Goal: Find specific page/section: Find specific page/section

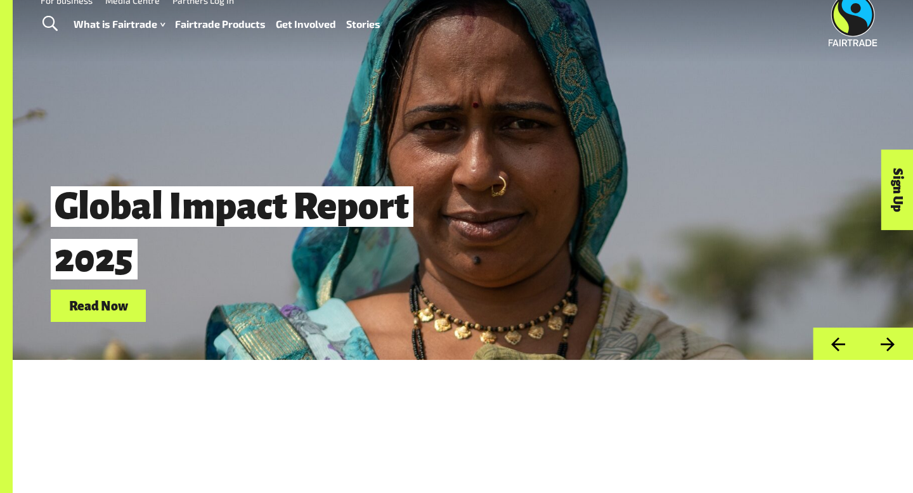
scroll to position [183, 0]
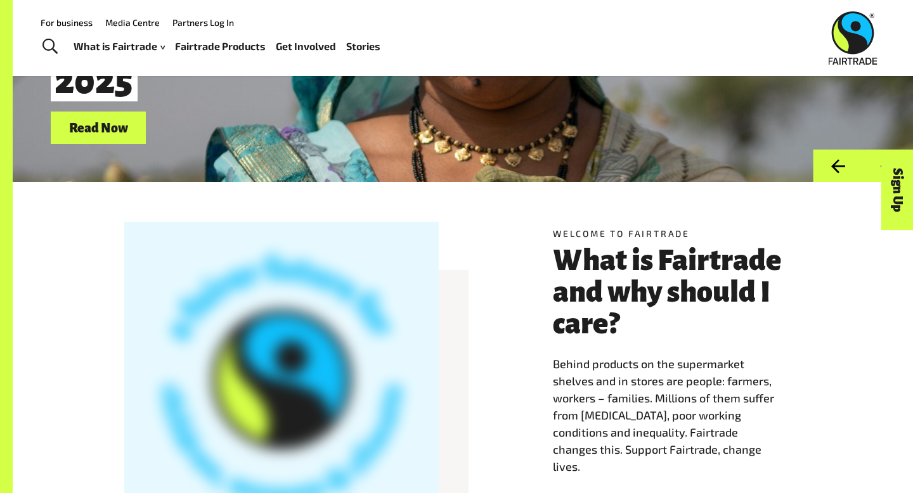
click at [216, 39] on div "What is Fairtrade How Fairtrade works Where Fairtrade works Fast facts Who we a…" at bounding box center [232, 46] width 317 height 32
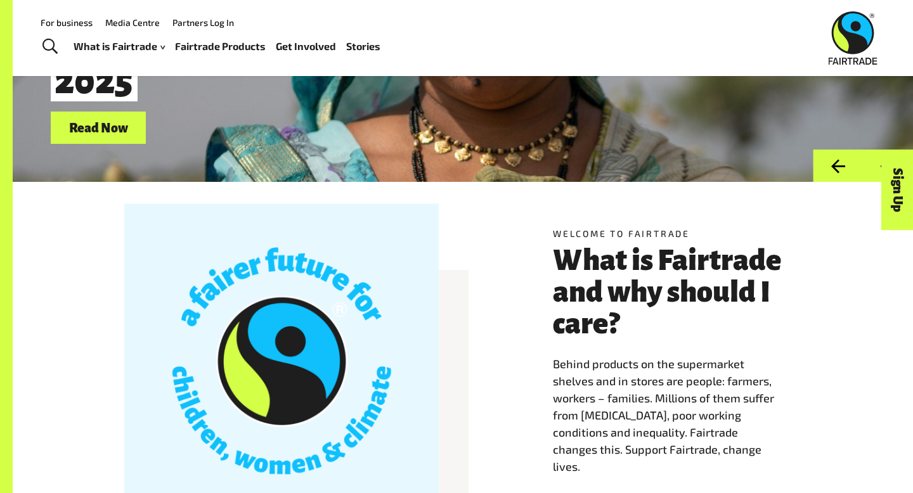
click at [219, 51] on link "Fairtrade Products" at bounding box center [220, 46] width 91 height 18
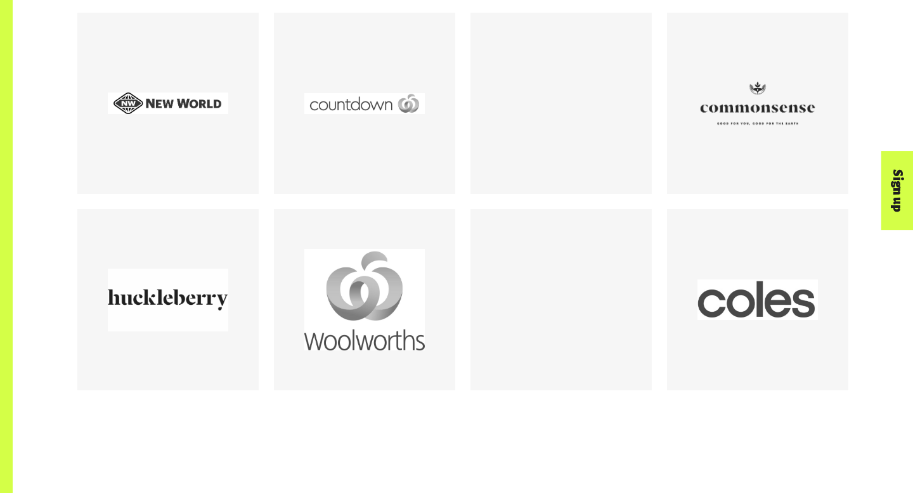
scroll to position [1756, 0]
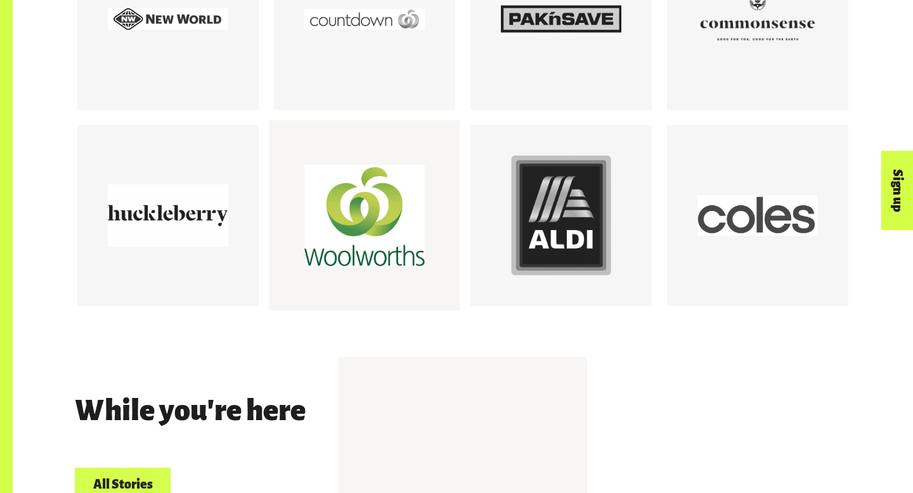
click at [333, 228] on div at bounding box center [364, 215] width 121 height 121
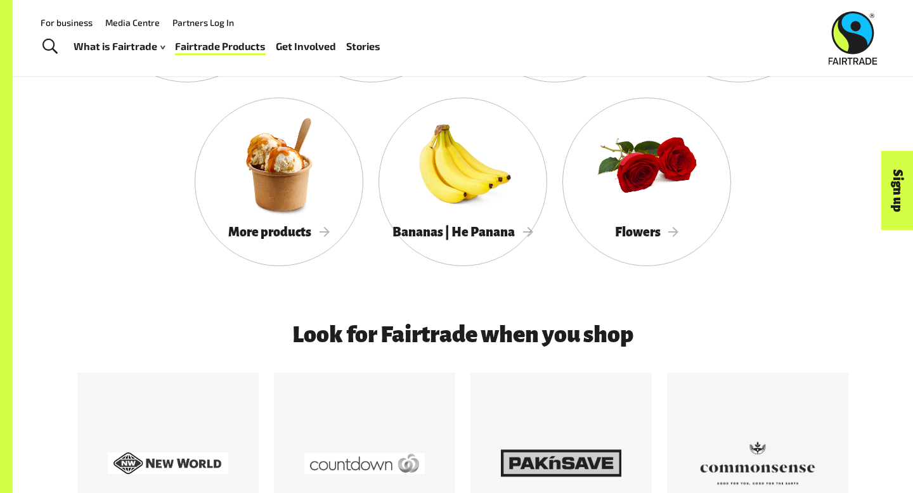
scroll to position [1120, 0]
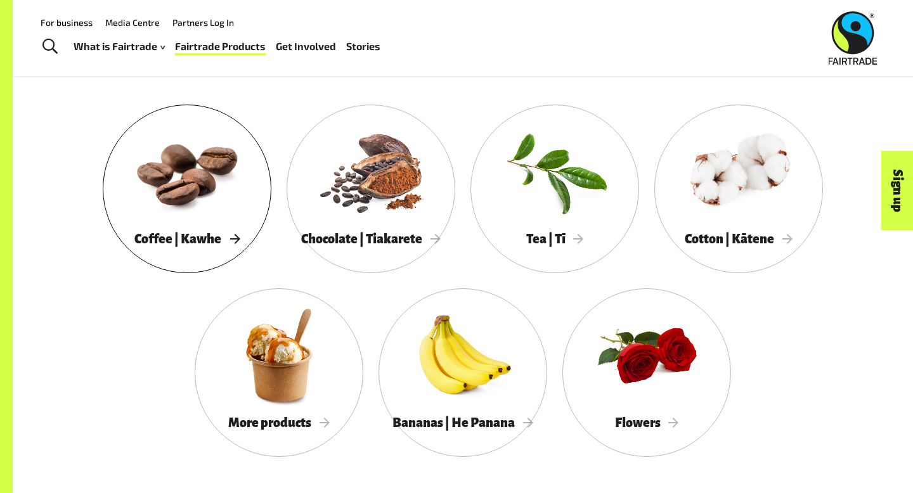
click at [154, 197] on div at bounding box center [187, 172] width 169 height 110
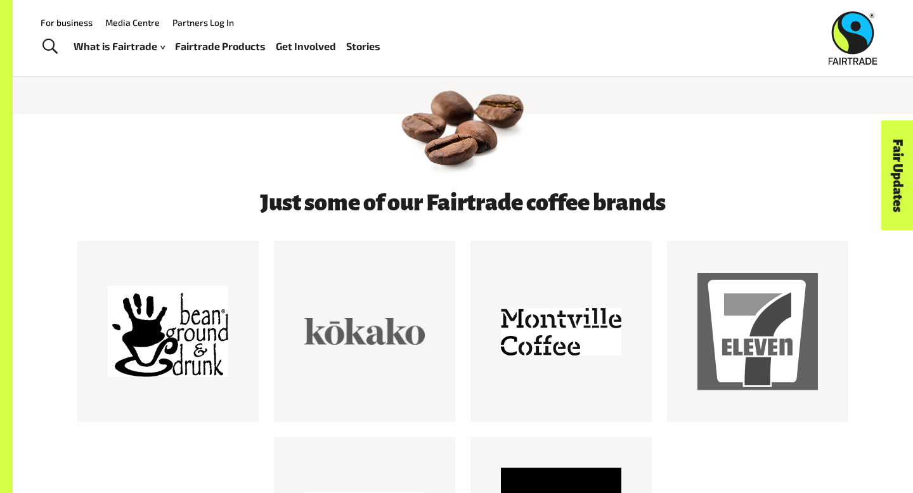
scroll to position [528, 0]
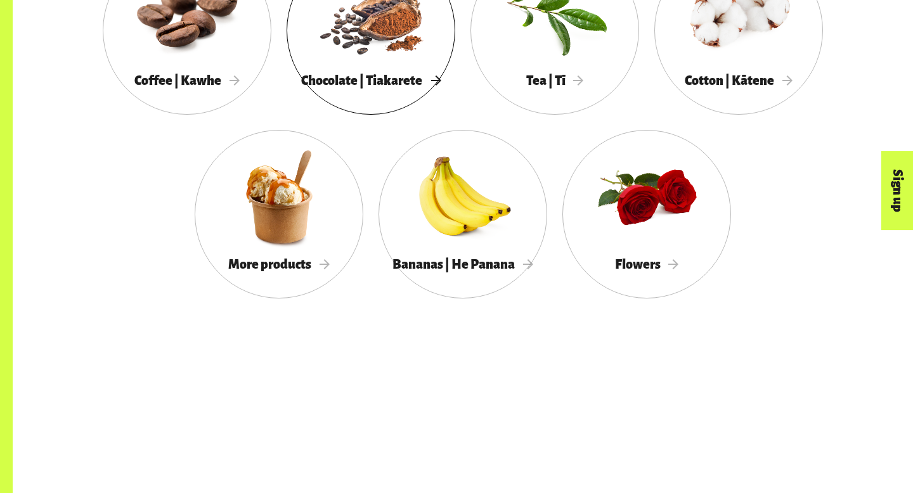
click at [413, 29] on div at bounding box center [371, 13] width 169 height 110
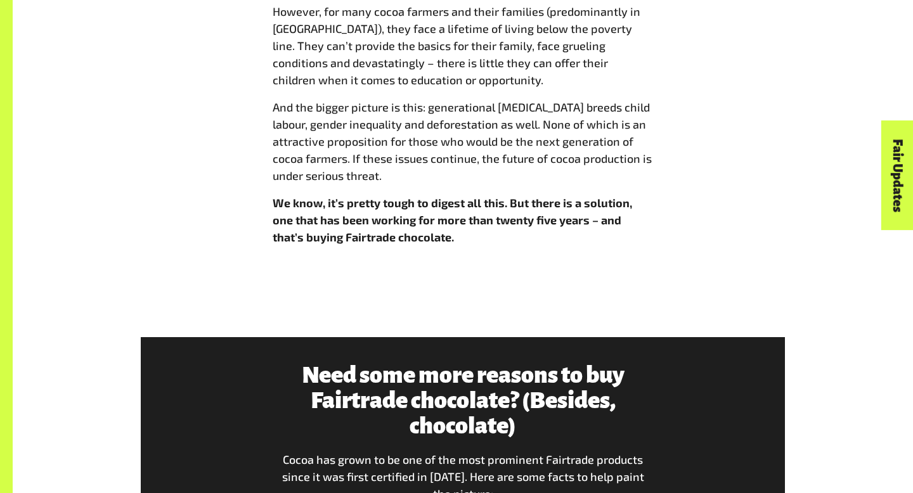
scroll to position [1344, 0]
